Goal: Transaction & Acquisition: Download file/media

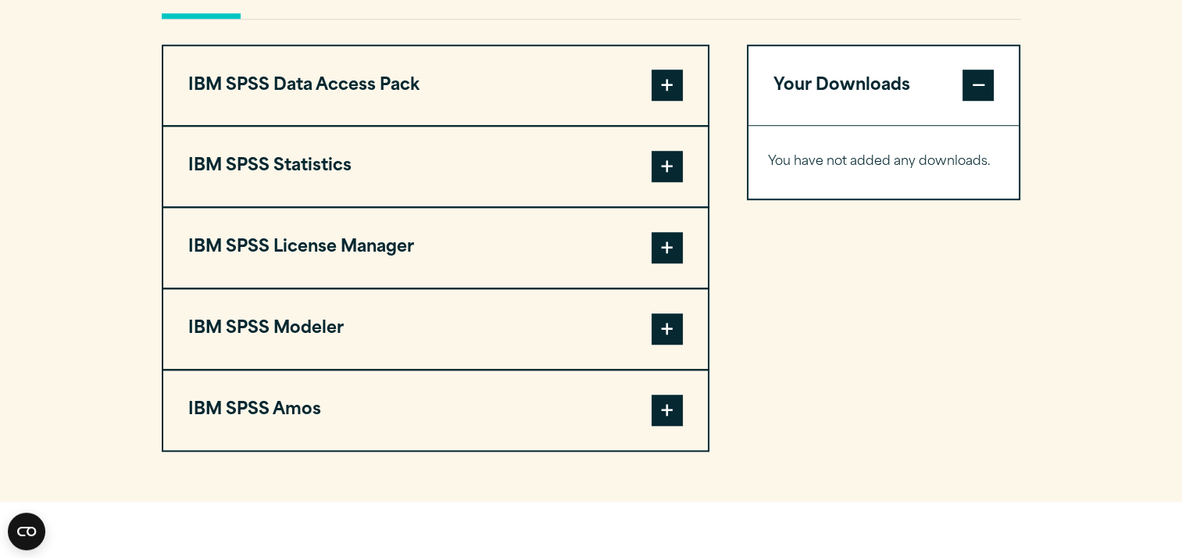
scroll to position [670, 0]
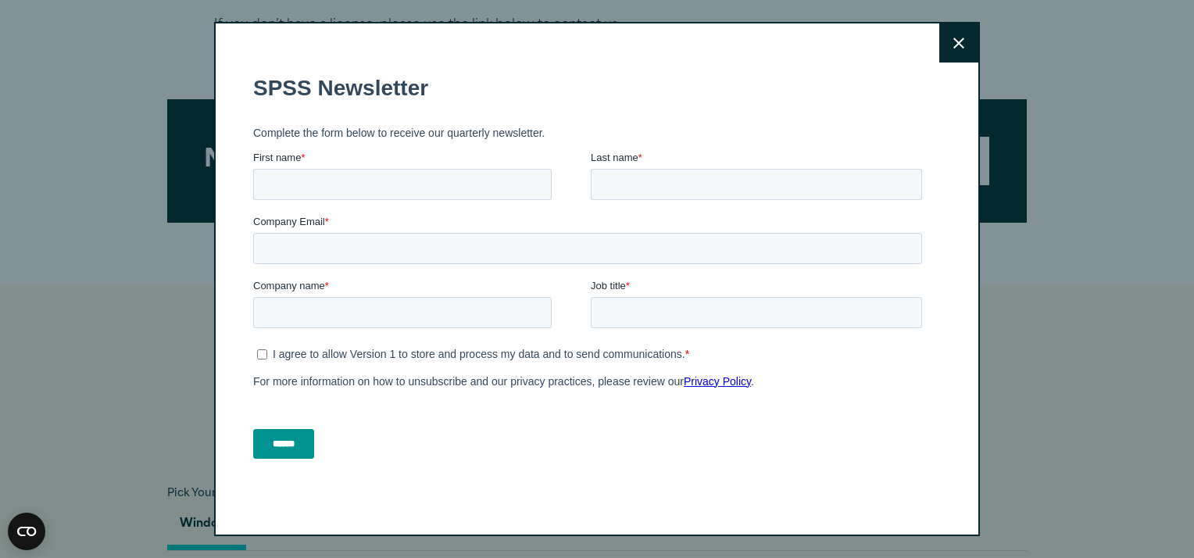
drag, startPoint x: 1217, startPoint y: 106, endPoint x: 672, endPoint y: 89, distance: 545.6
click at [953, 40] on icon at bounding box center [958, 44] width 11 height 12
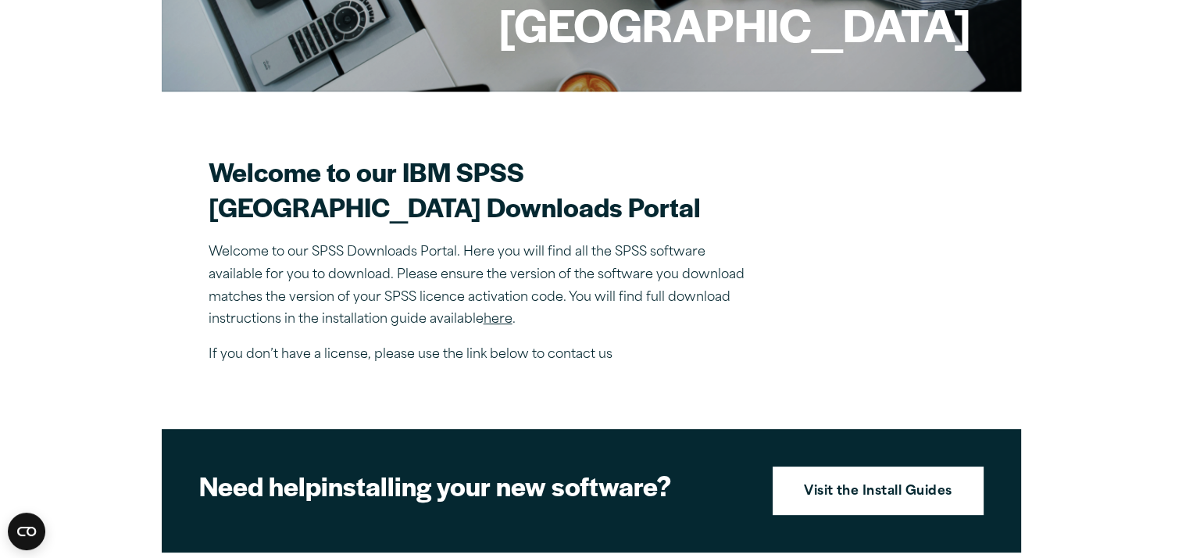
scroll to position [338, 0]
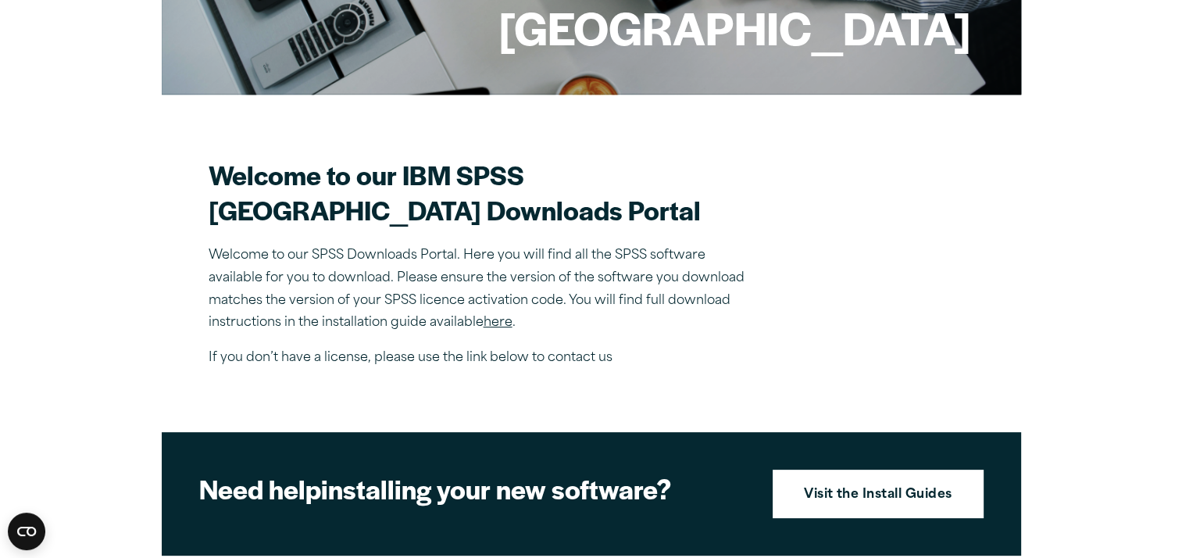
click at [505, 329] on link "here" at bounding box center [498, 322] width 29 height 13
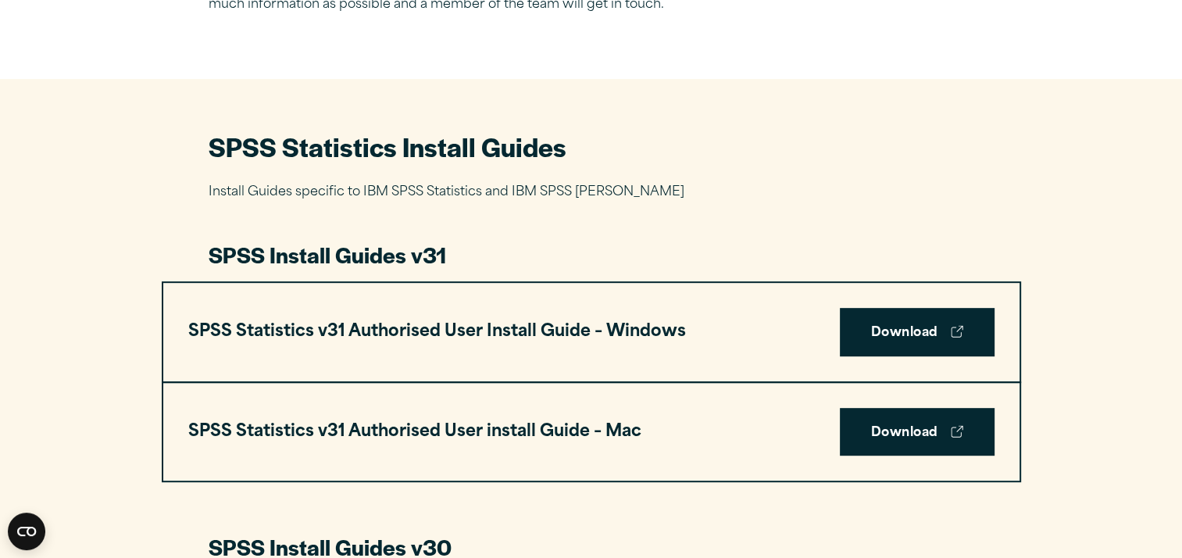
scroll to position [637, 0]
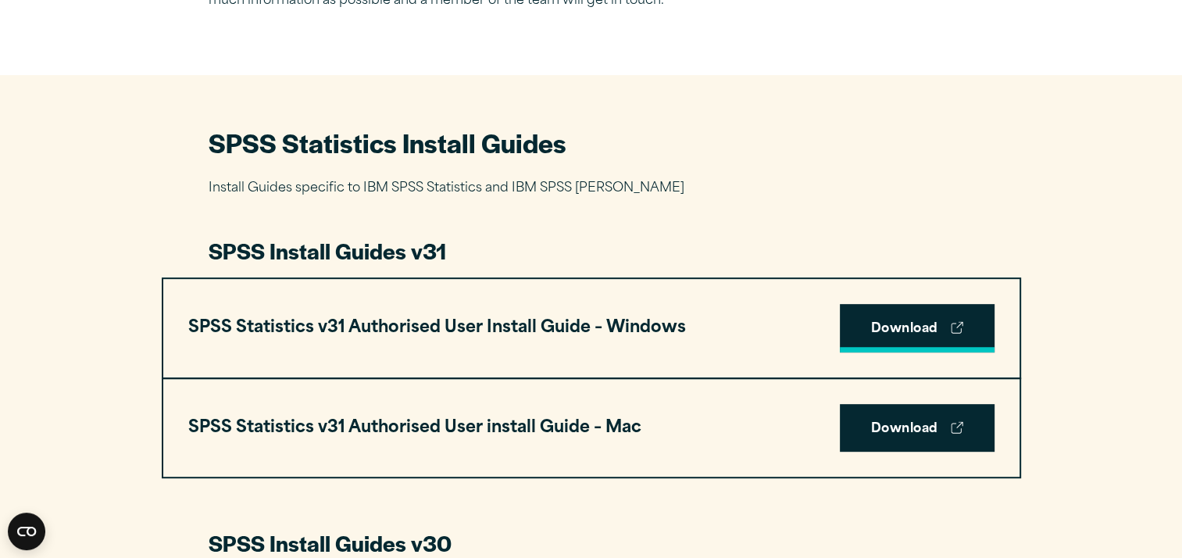
click at [873, 340] on link "Download" at bounding box center [917, 328] width 155 height 48
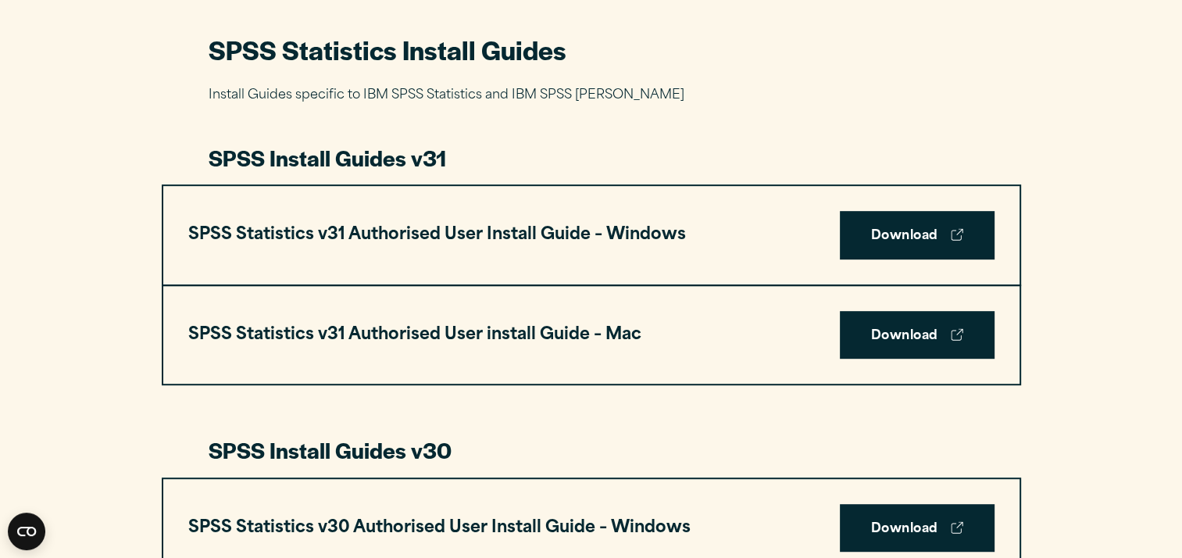
scroll to position [730, 0]
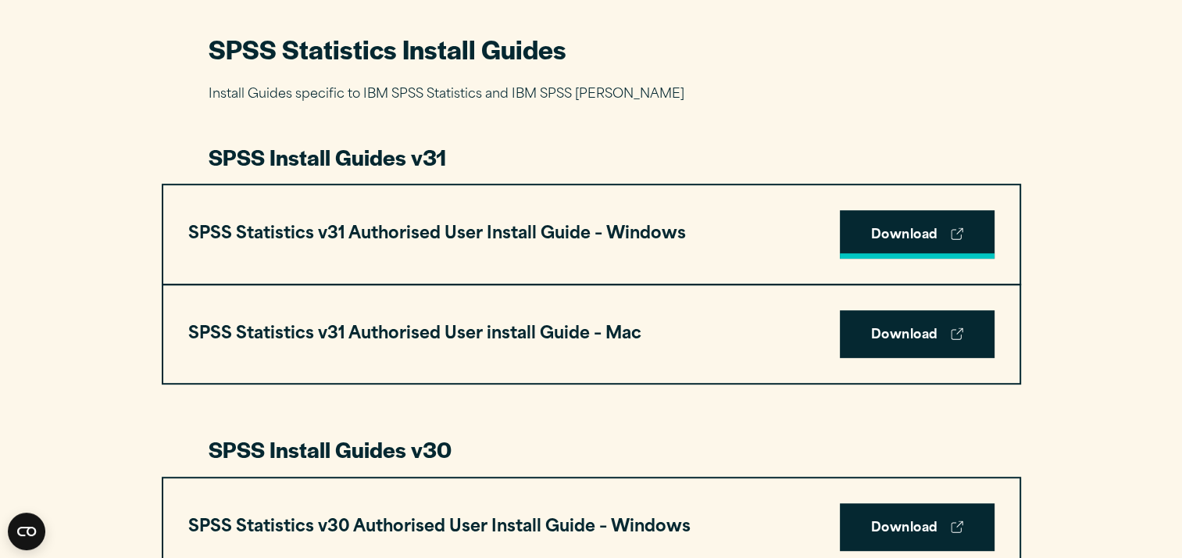
click at [959, 227] on icon at bounding box center [957, 233] width 13 height 13
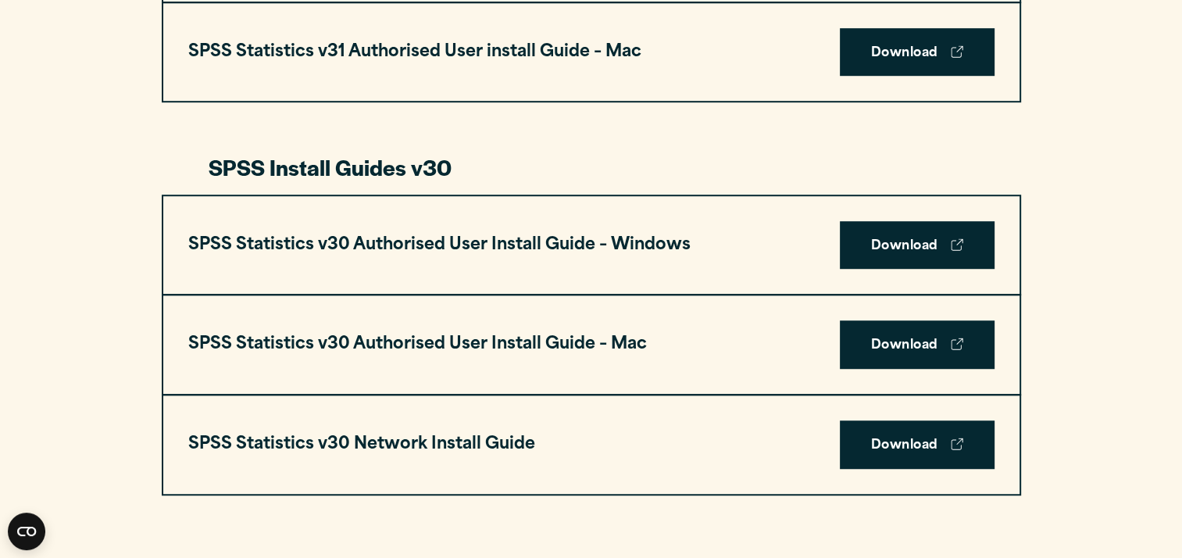
scroll to position [1013, 0]
click at [873, 242] on link "Download" at bounding box center [917, 245] width 155 height 48
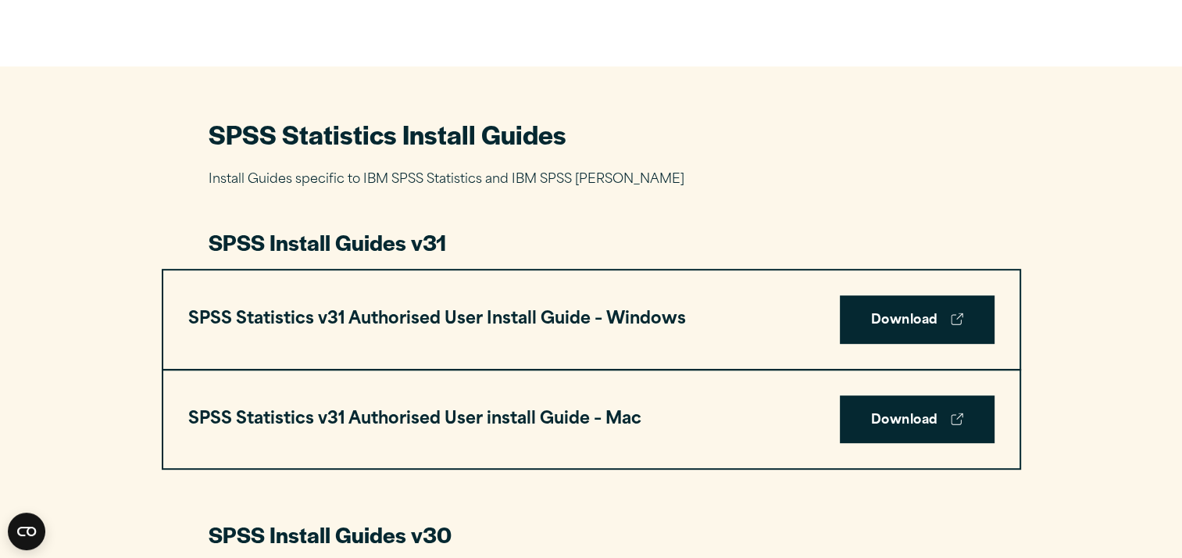
scroll to position [0, 0]
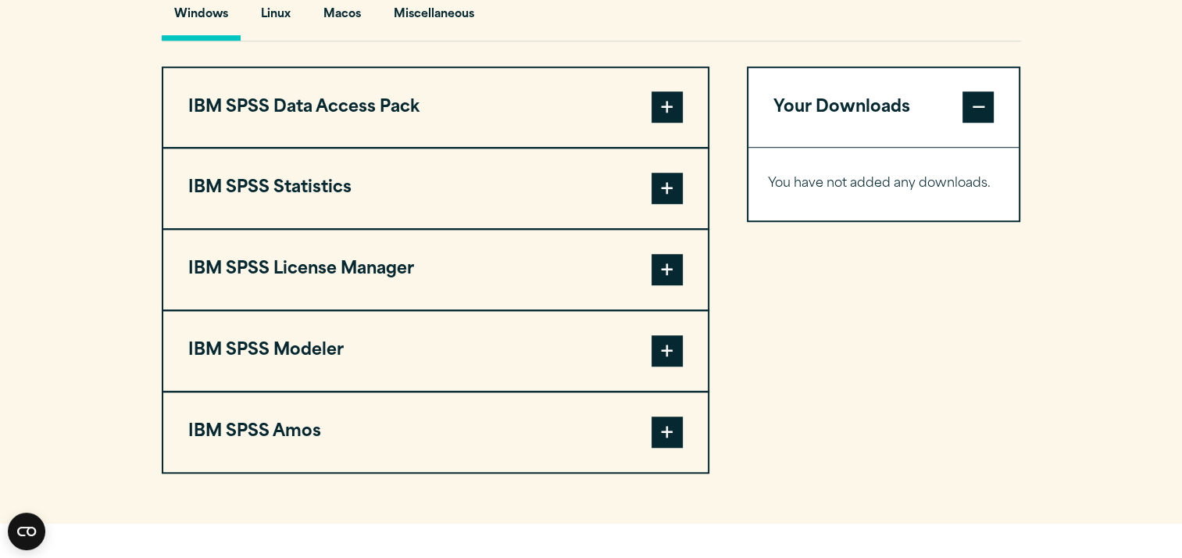
scroll to position [1180, 0]
click at [670, 122] on span at bounding box center [667, 106] width 31 height 31
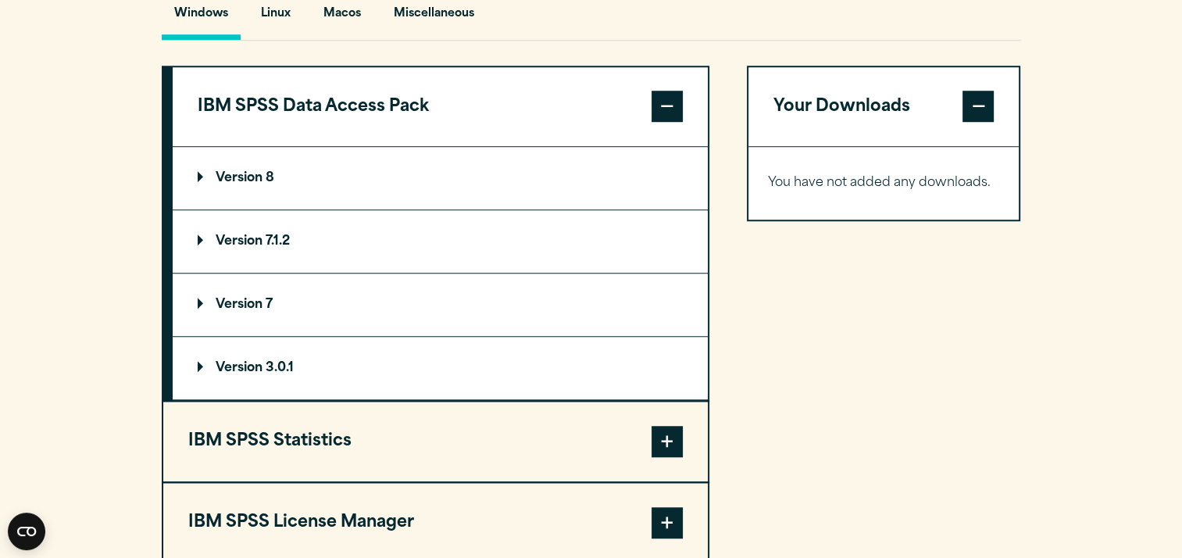
click at [417, 205] on summary "Version 8" at bounding box center [440, 178] width 535 height 63
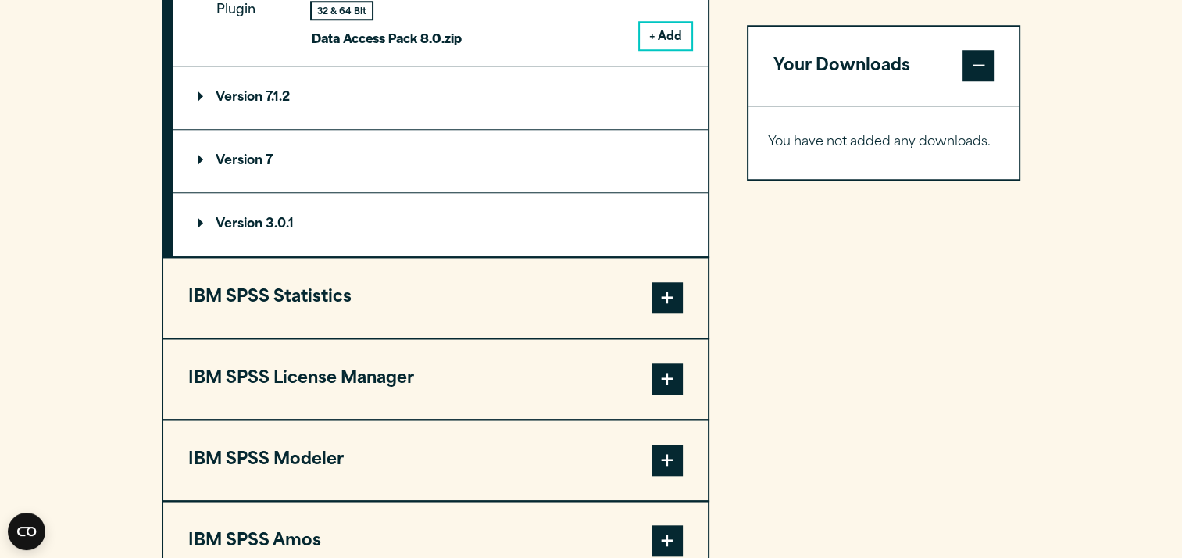
scroll to position [1409, 0]
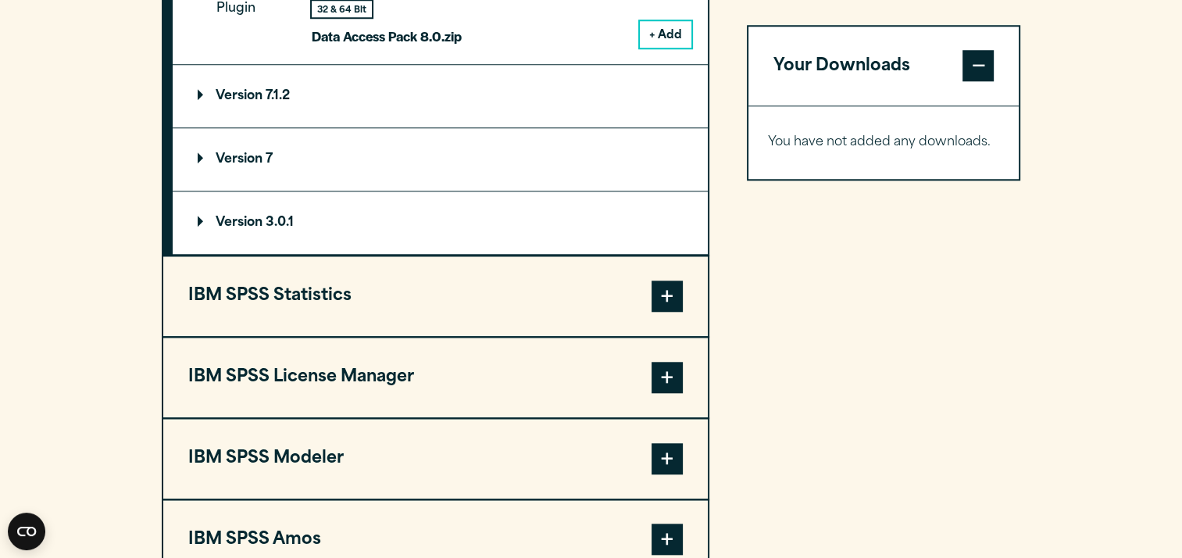
click at [680, 312] on span at bounding box center [667, 295] width 31 height 31
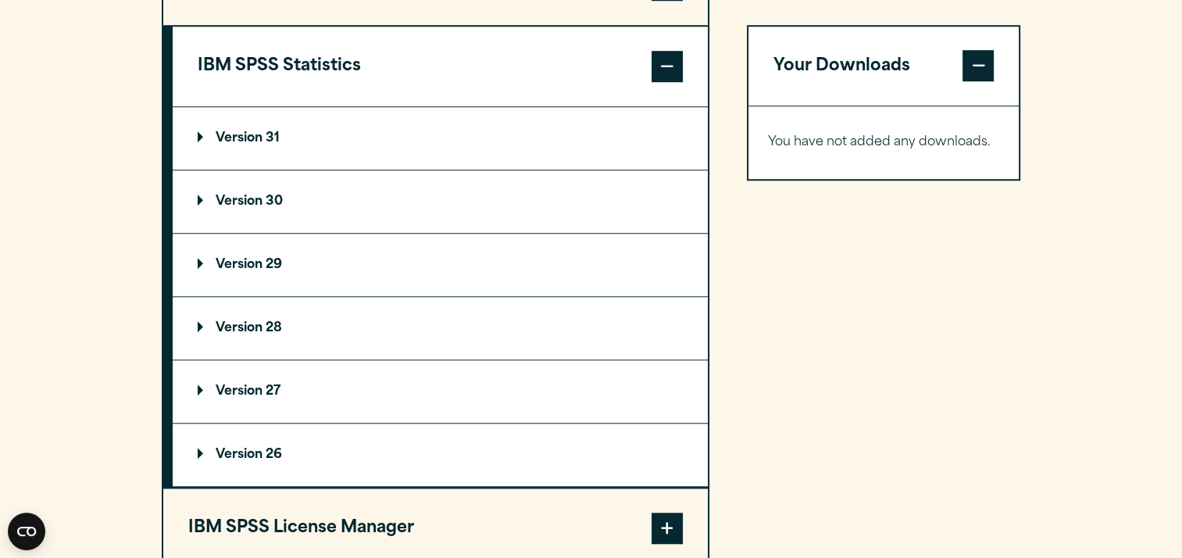
scroll to position [1303, 0]
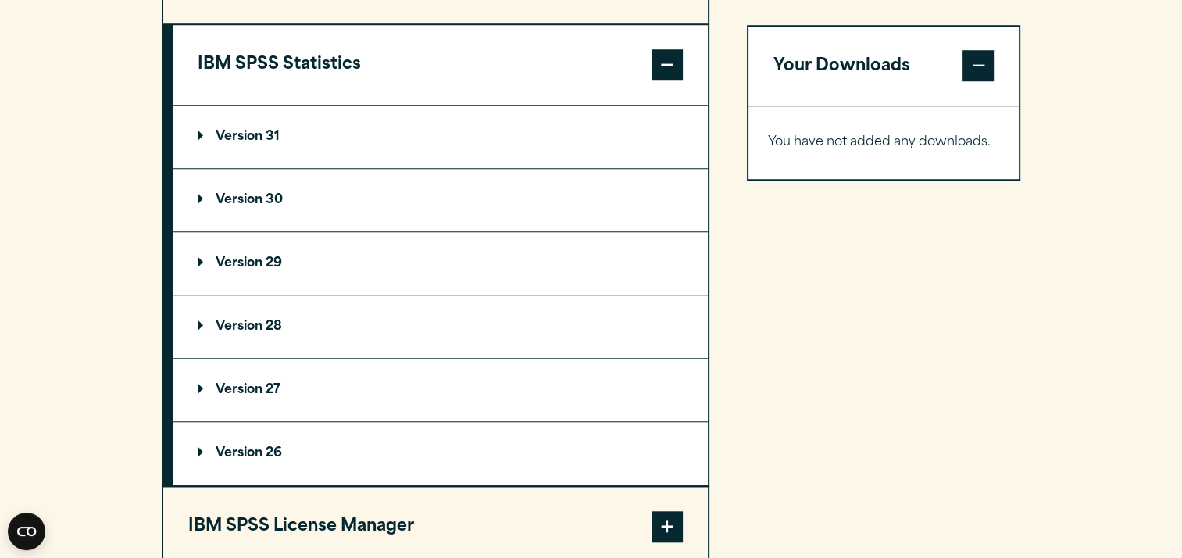
click at [253, 220] on summary "Version 30" at bounding box center [440, 200] width 535 height 63
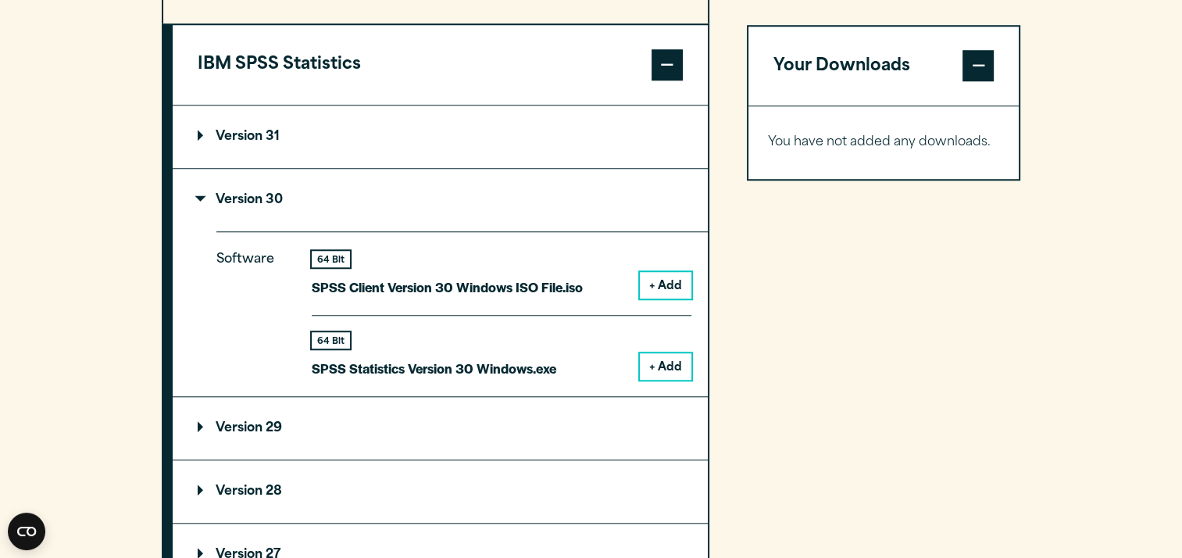
click at [658, 380] on button "+ Add" at bounding box center [666, 366] width 52 height 27
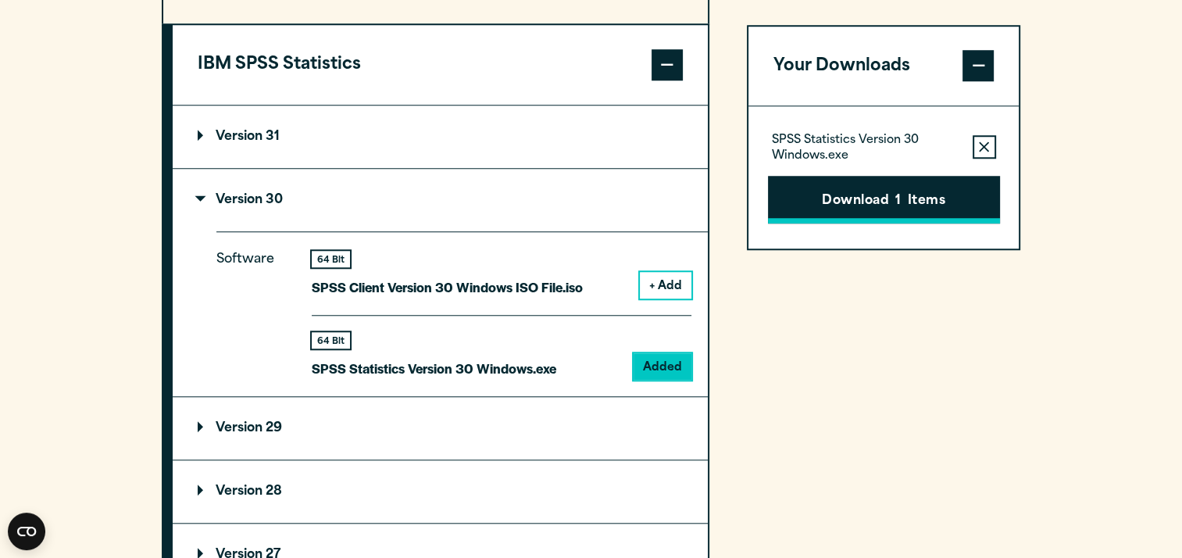
click at [877, 187] on button "Download 1 Items" at bounding box center [884, 200] width 232 height 48
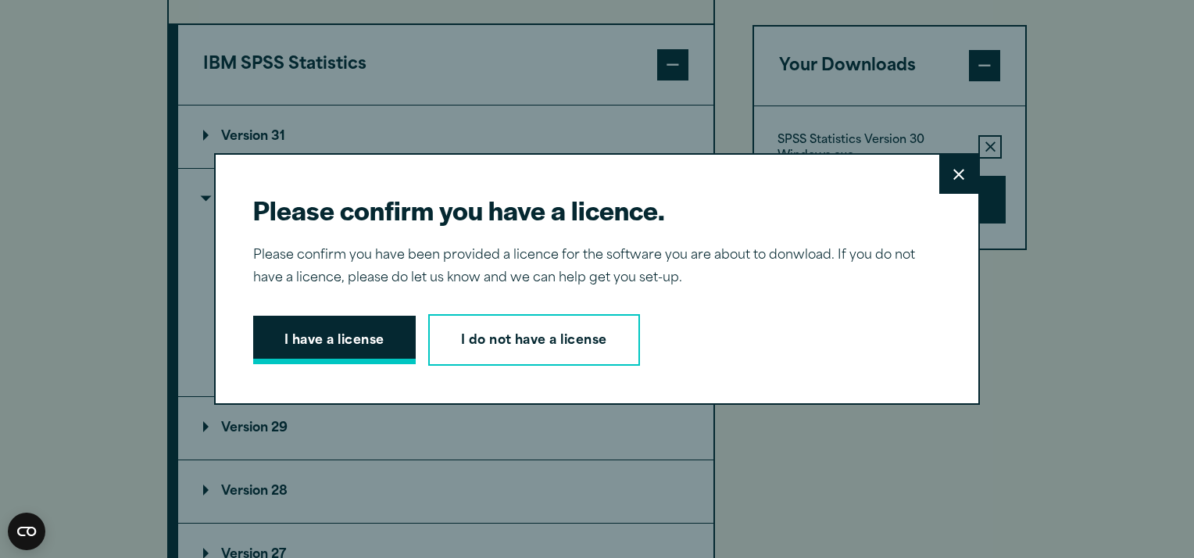
click at [347, 341] on button "I have a license" at bounding box center [334, 340] width 163 height 48
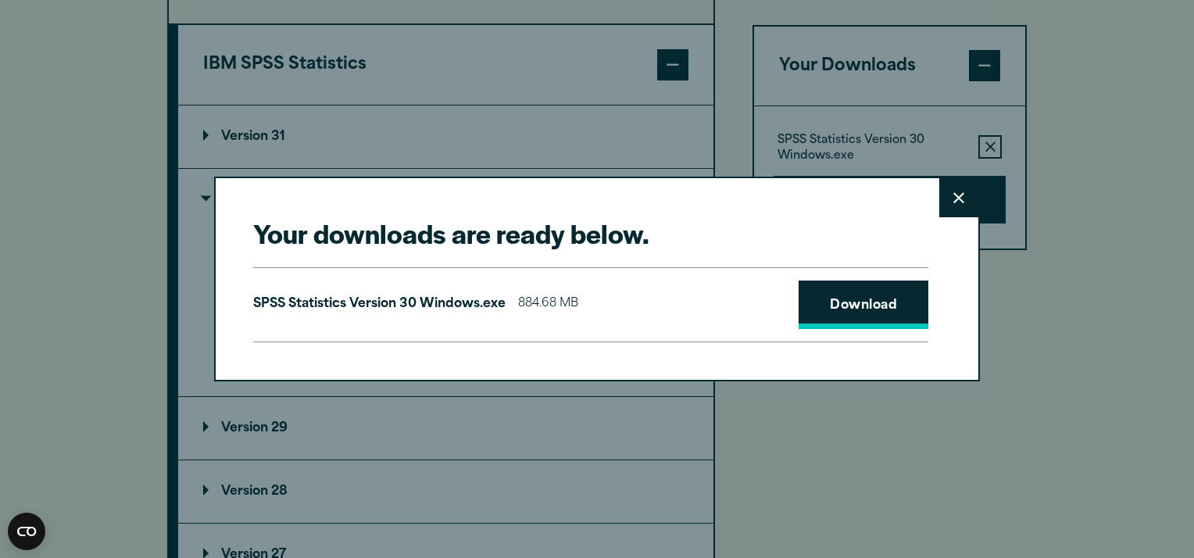
click at [834, 313] on link "Download" at bounding box center [863, 304] width 130 height 48
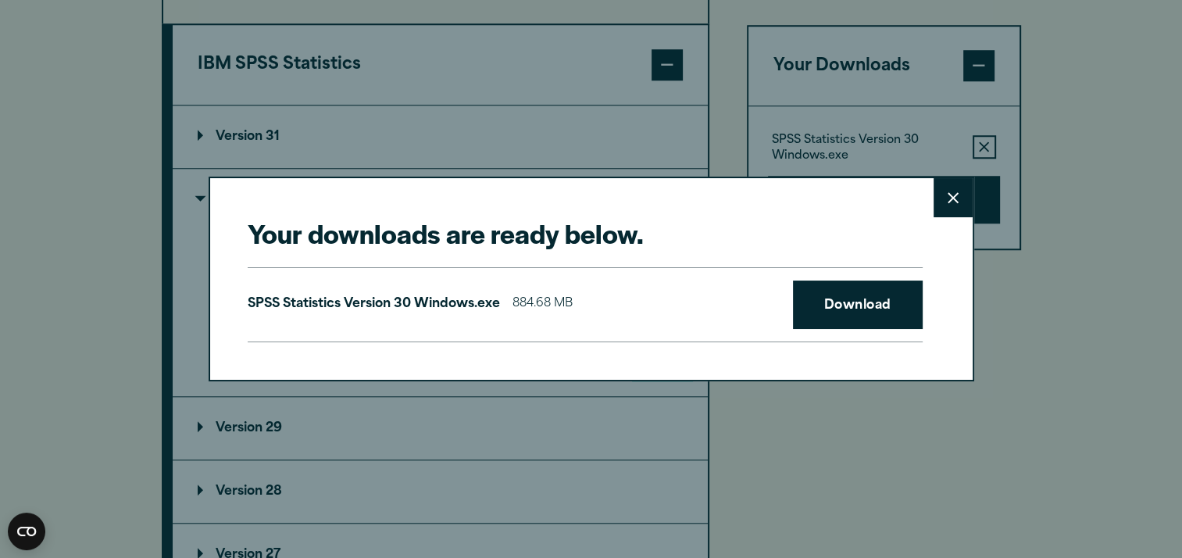
click at [1120, 19] on div "Your downloads are ready below. Close SPSS Statistics Version 30 Windows.exe 88…" at bounding box center [591, 279] width 1182 height 558
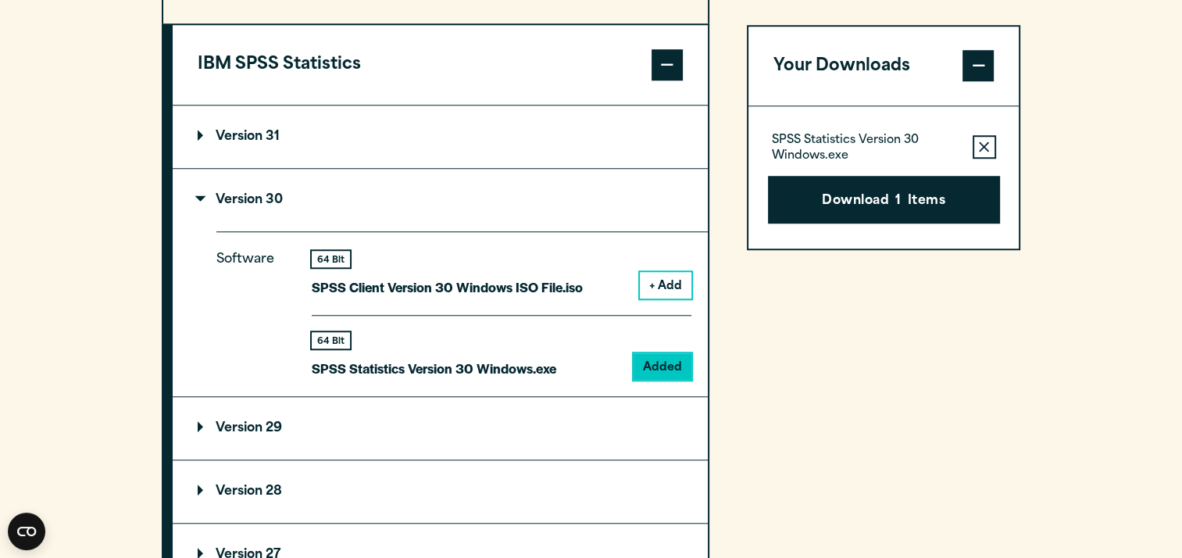
click at [1125, 102] on section "Select your software downloads Use the table below to find and navigate to your…" at bounding box center [591, 298] width 1182 height 1292
drag, startPoint x: 997, startPoint y: 9, endPoint x: 1151, endPoint y: 155, distance: 212.2
click at [1151, 155] on section "Select your software downloads Use the table below to find and navigate to your…" at bounding box center [591, 298] width 1182 height 1292
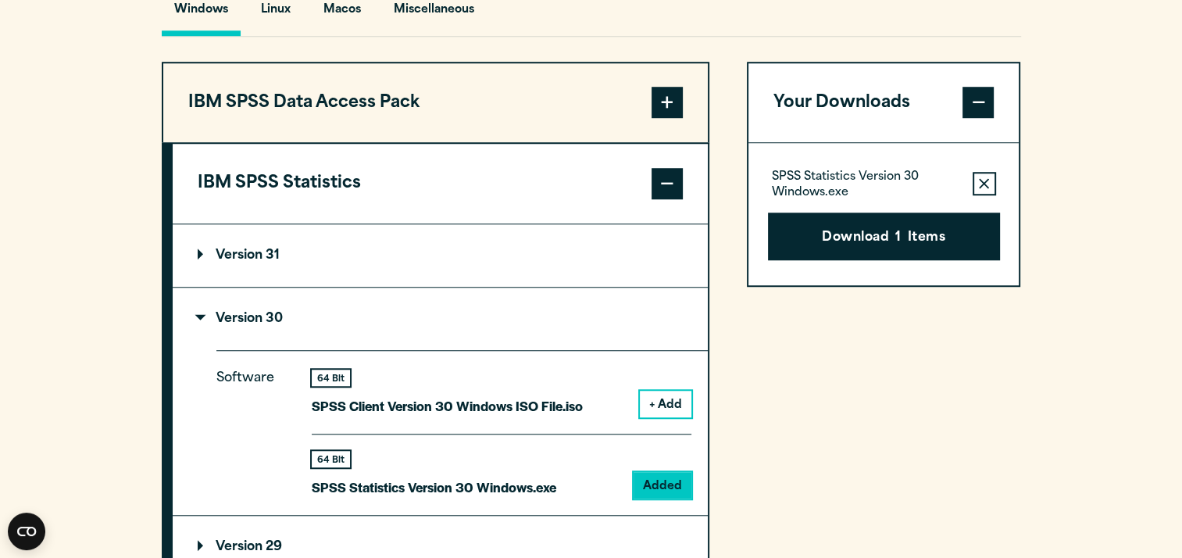
scroll to position [1166, 0]
